Goal: Information Seeking & Learning: Understand process/instructions

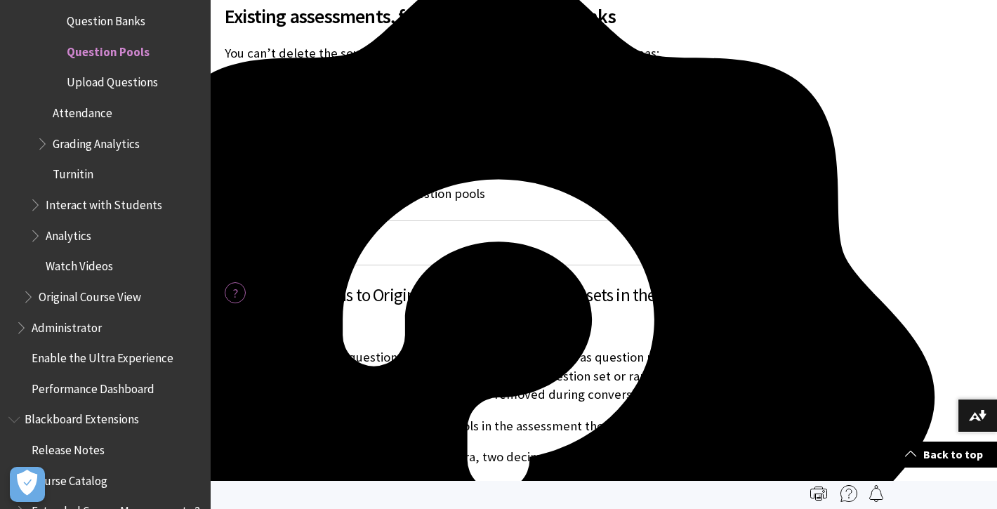
scroll to position [2320, 0]
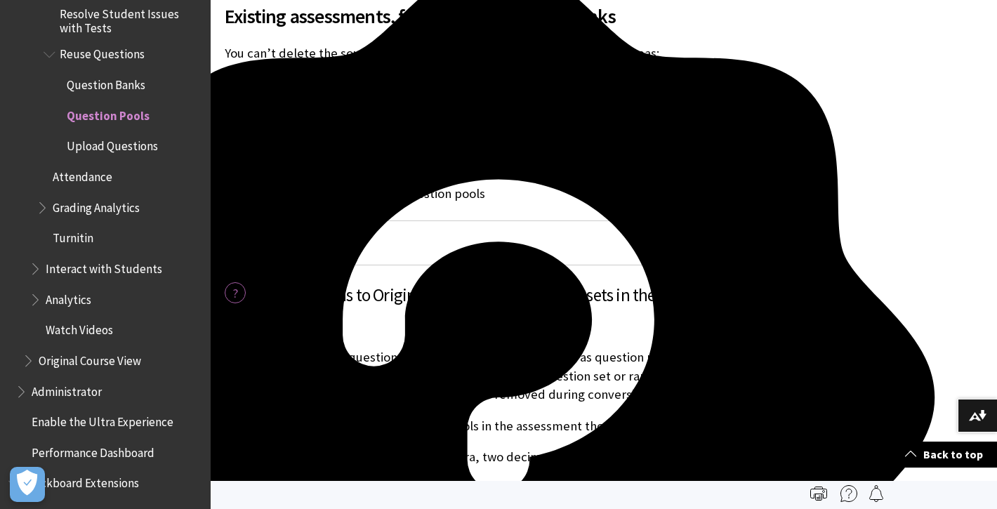
click at [122, 73] on span "Question Banks" at bounding box center [106, 82] width 79 height 19
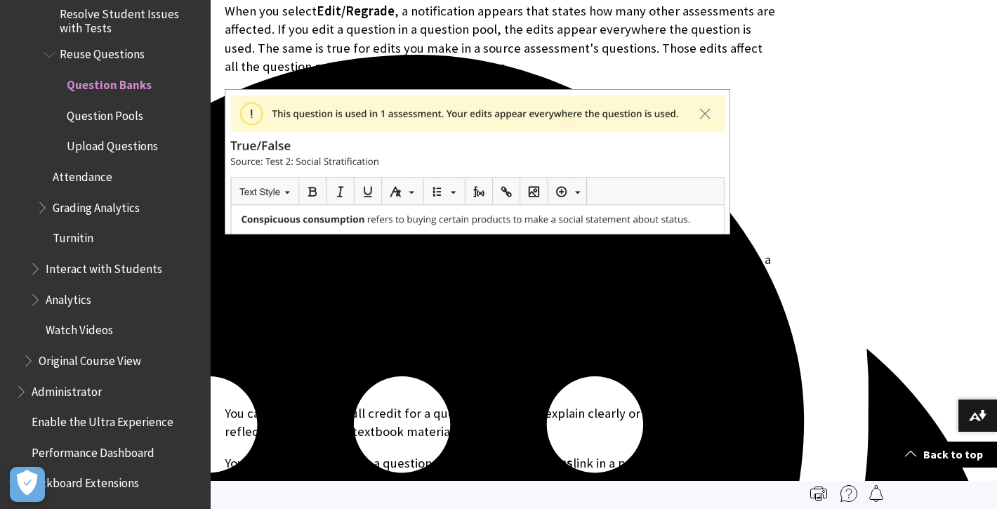
scroll to position [6056, 0]
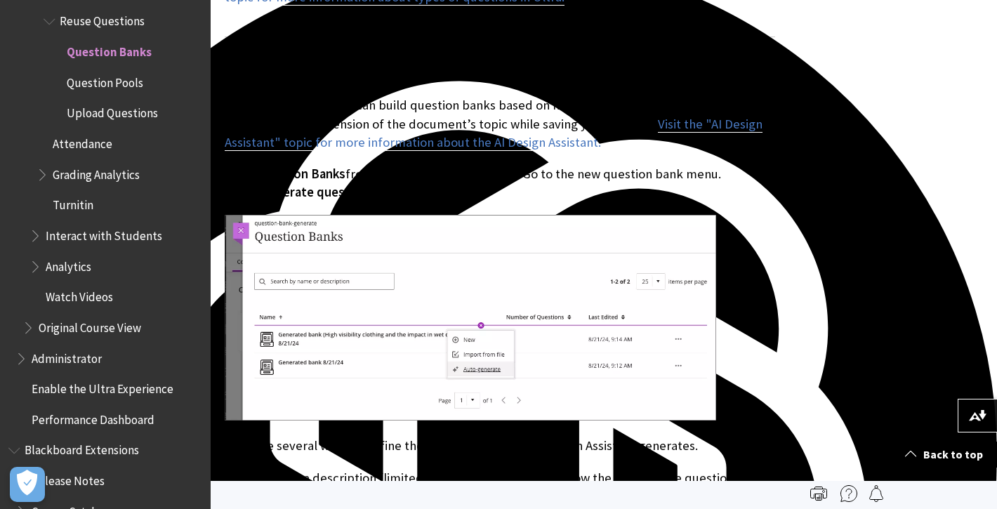
scroll to position [2124, 0]
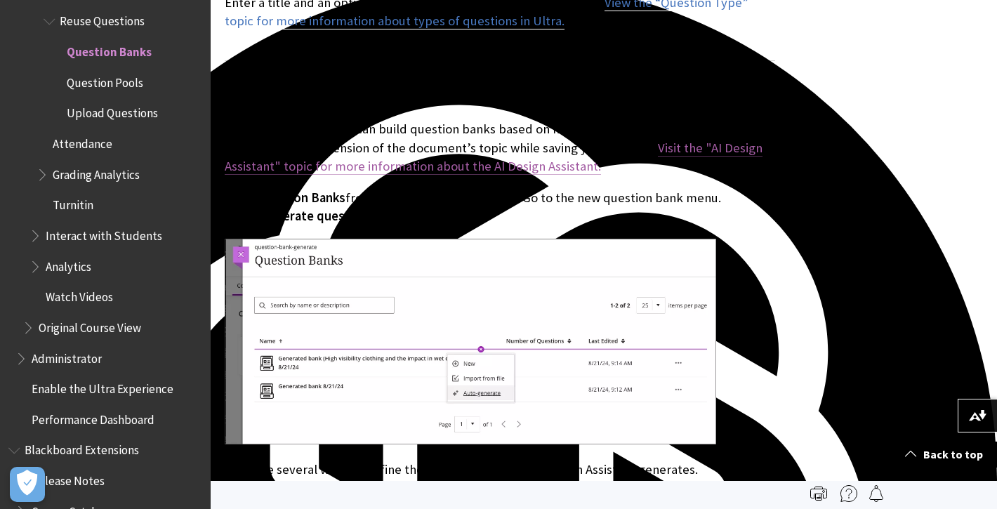
type textarea "Visit the "AI Design Assistant" topic for more information about the AI Design …"
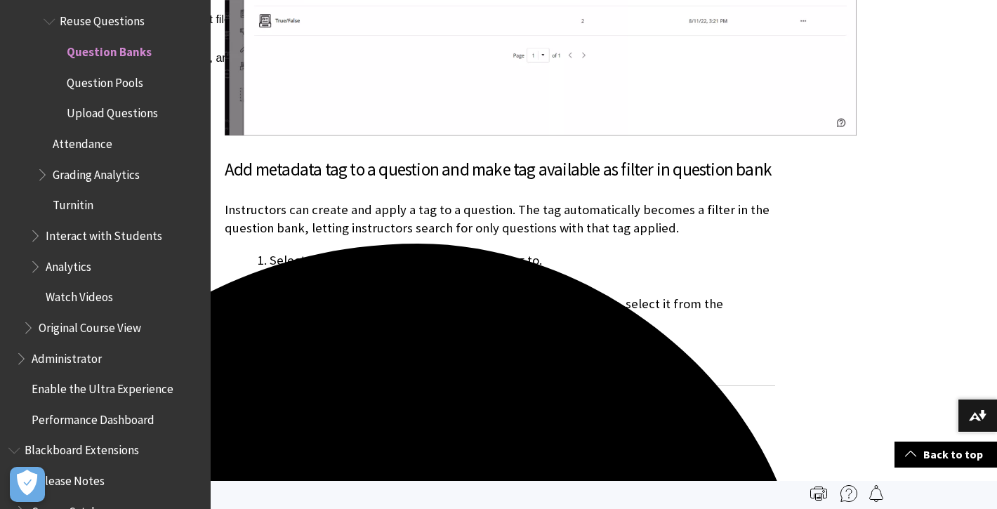
scroll to position [5803, 0]
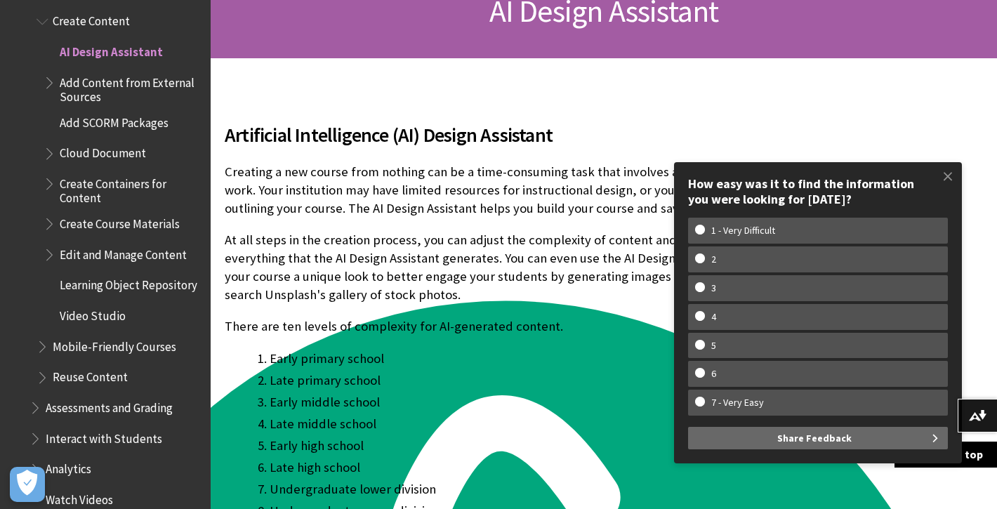
scroll to position [244, 0]
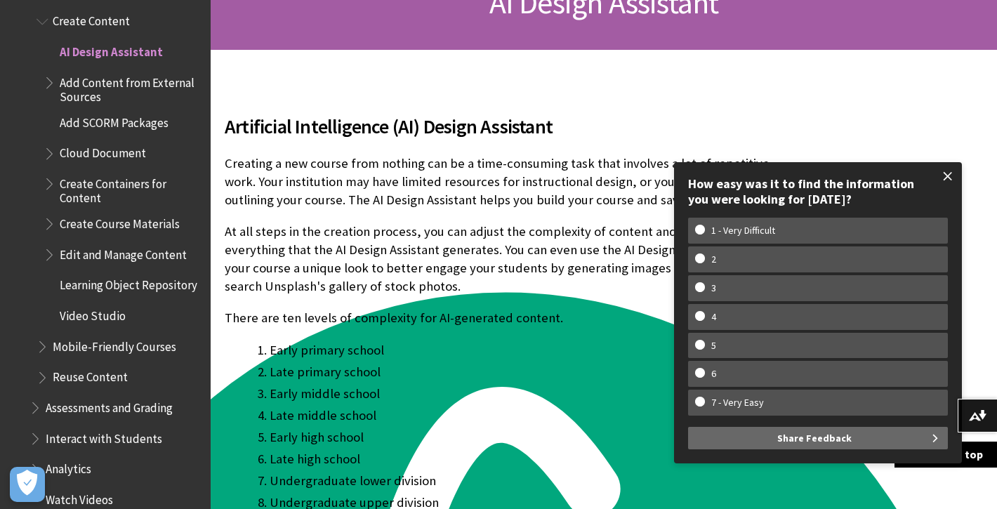
click at [949, 177] on span at bounding box center [947, 176] width 29 height 29
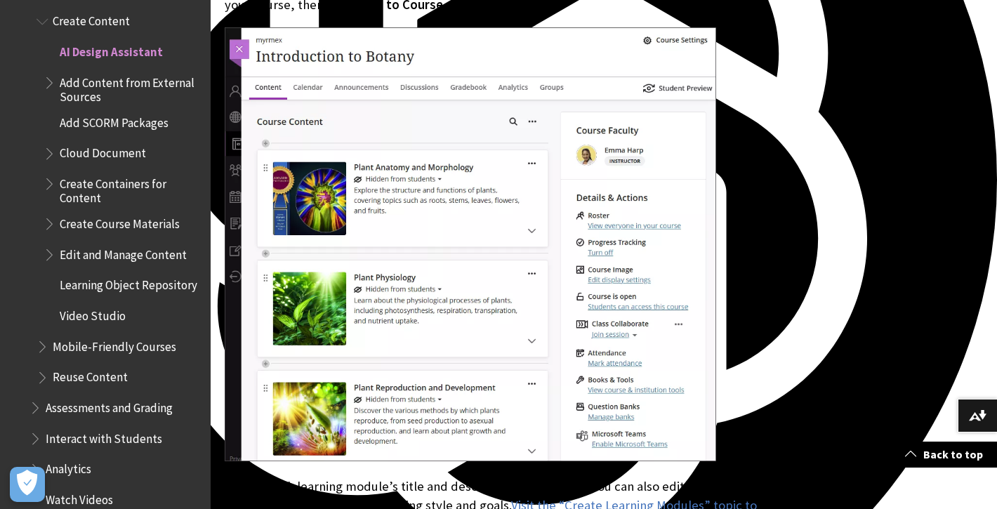
scroll to position [3820, 0]
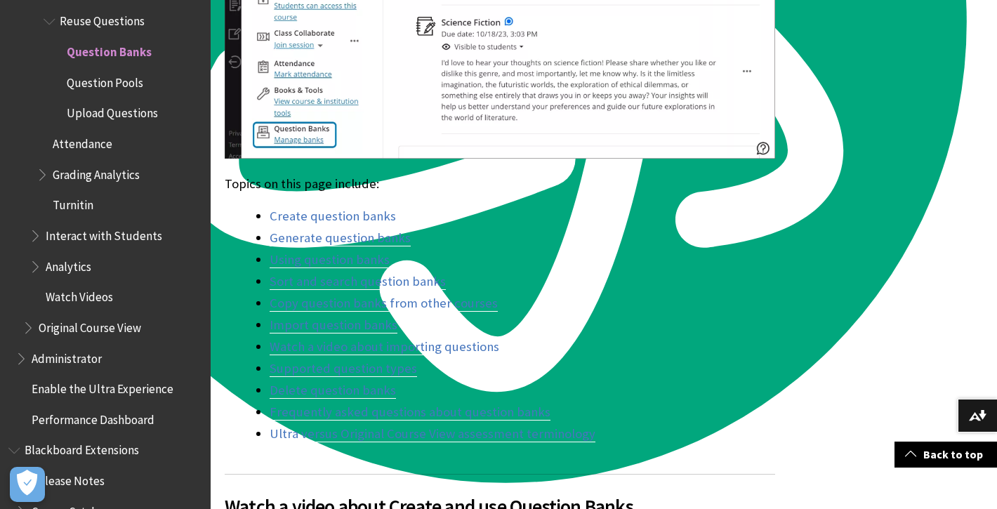
scroll to position [984, 0]
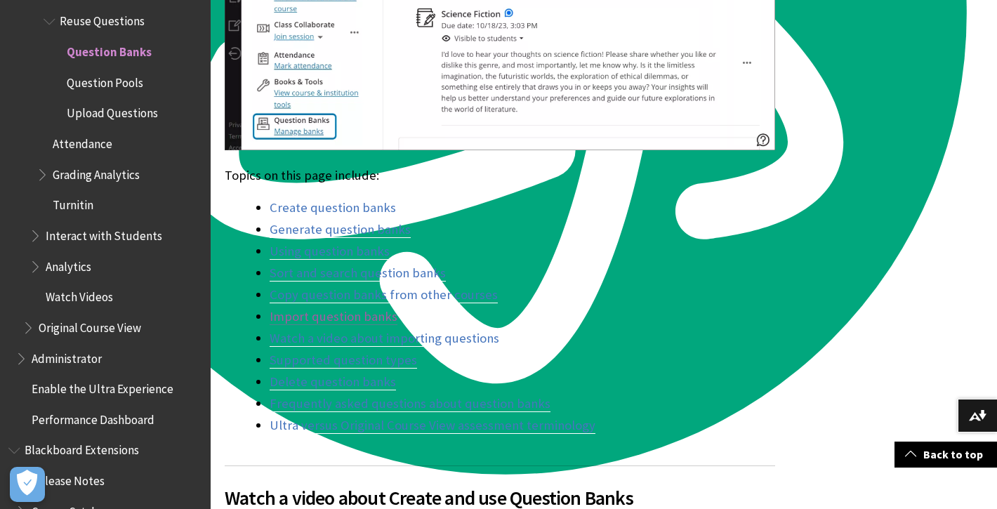
click at [356, 321] on link "Import question banks" at bounding box center [334, 316] width 128 height 17
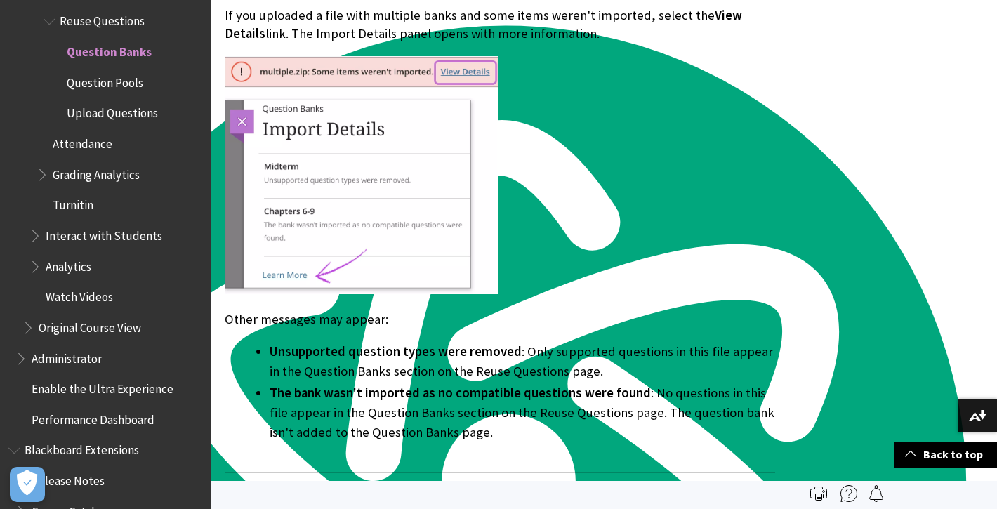
scroll to position [9596, 0]
